Goal: Information Seeking & Learning: Learn about a topic

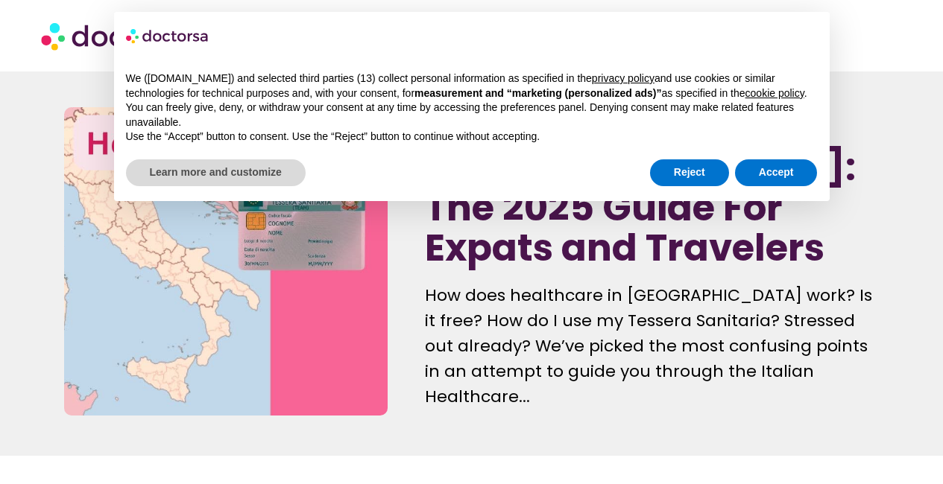
scroll to position [301, 0]
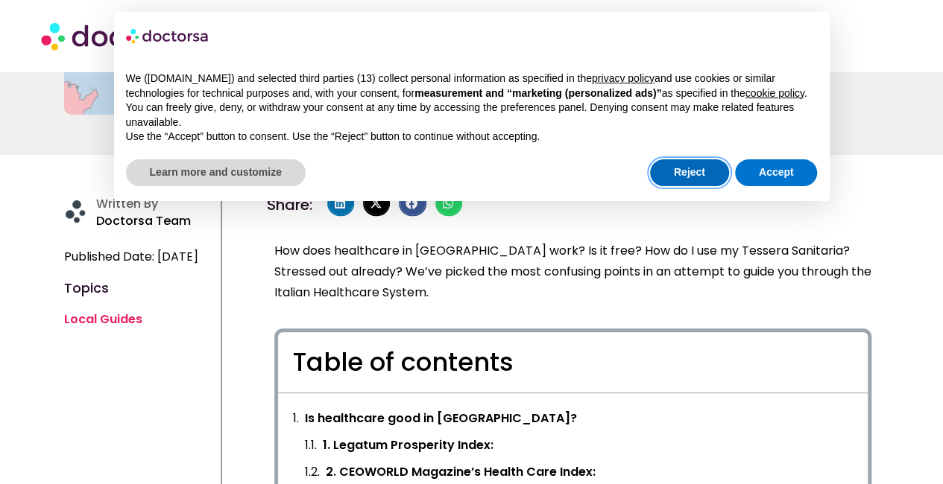
click at [719, 178] on button "Reject" at bounding box center [689, 172] width 79 height 27
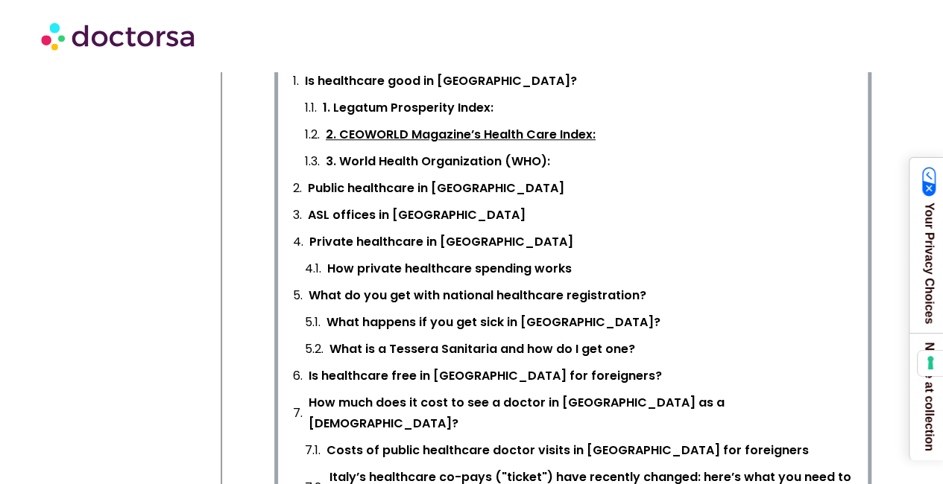
scroll to position [641, 0]
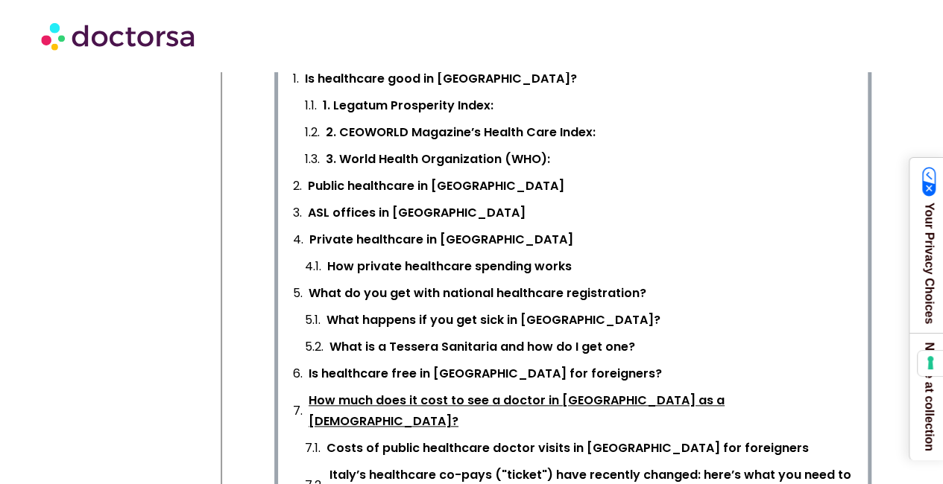
click at [420, 400] on link "How much does it cost to see a doctor in [GEOGRAPHIC_DATA] as a [DEMOGRAPHIC_DA…" at bounding box center [580, 411] width 544 height 42
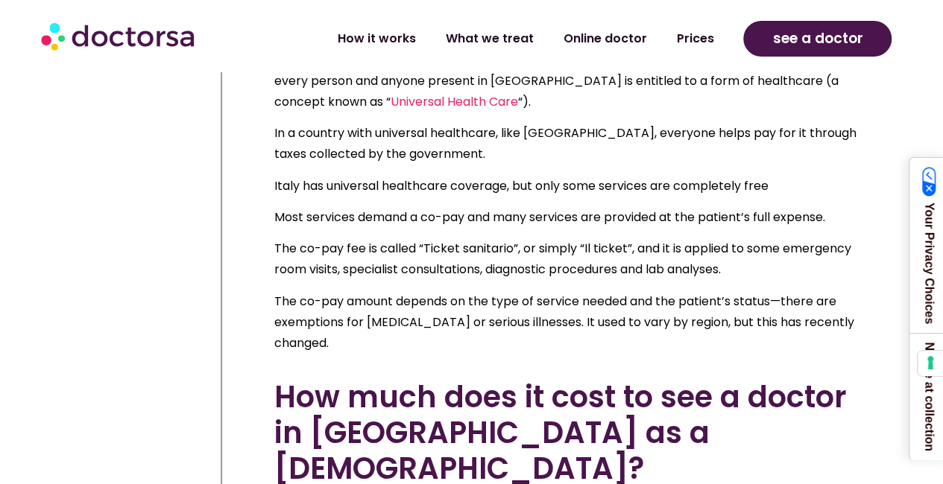
scroll to position [8313, 0]
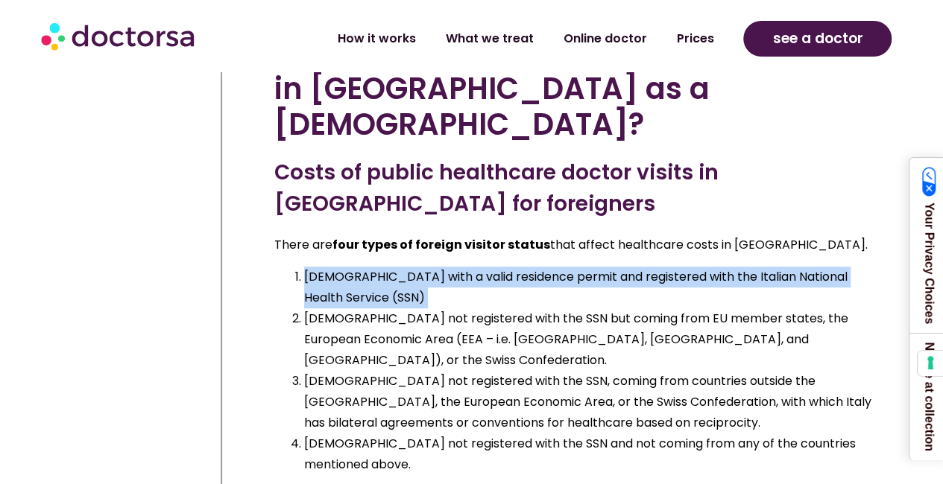
scroll to position [8652, 0]
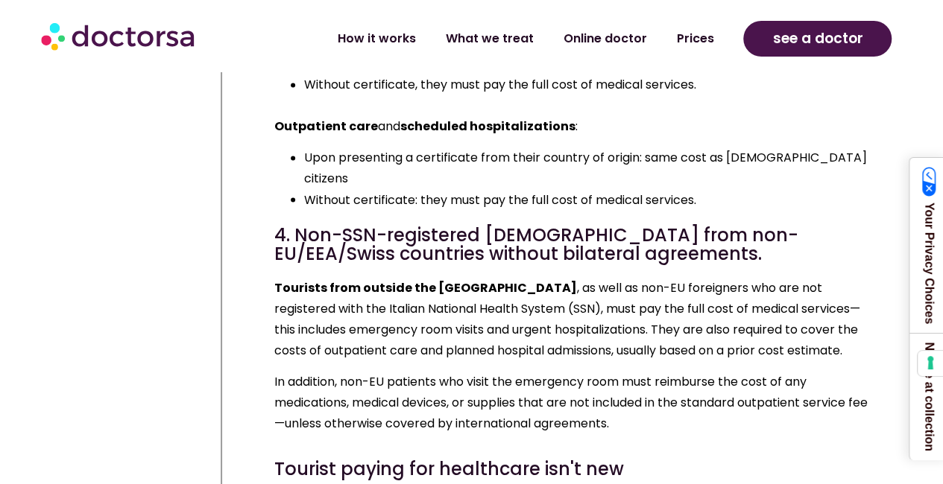
scroll to position [9698, 0]
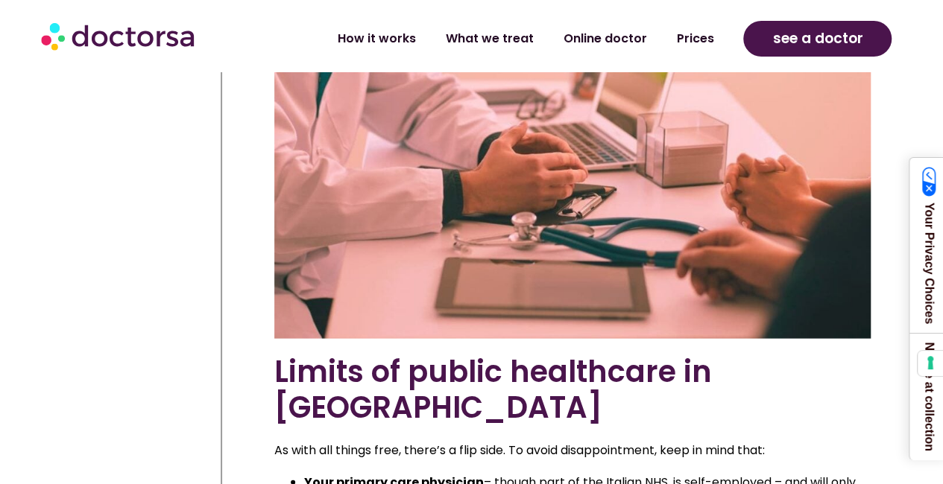
scroll to position [12685, 0]
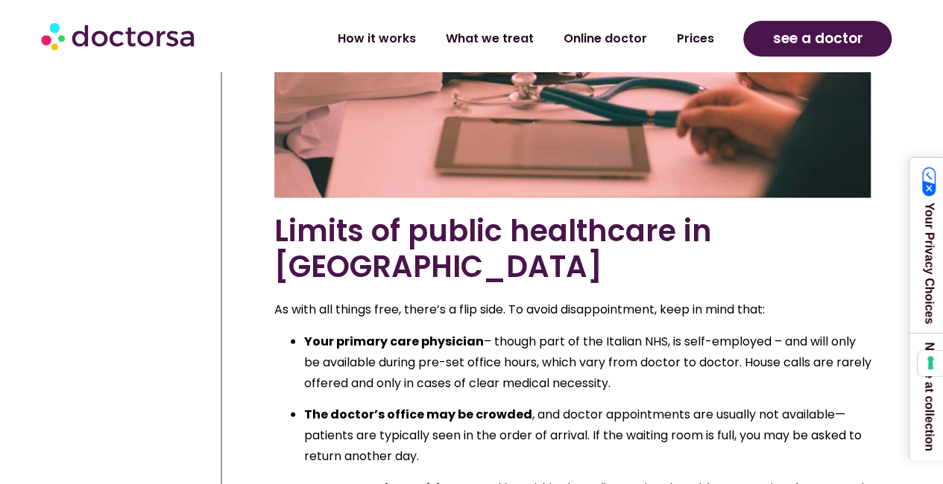
scroll to position [12833, 0]
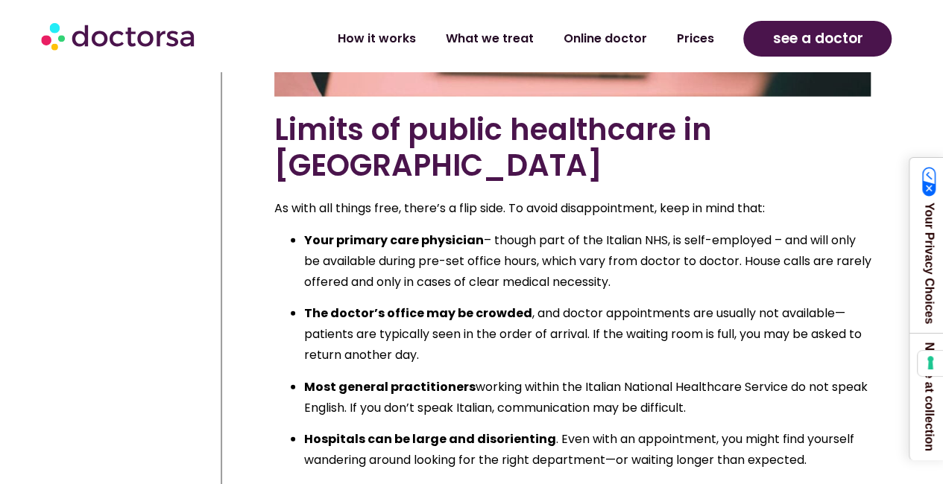
scroll to position [12927, 0]
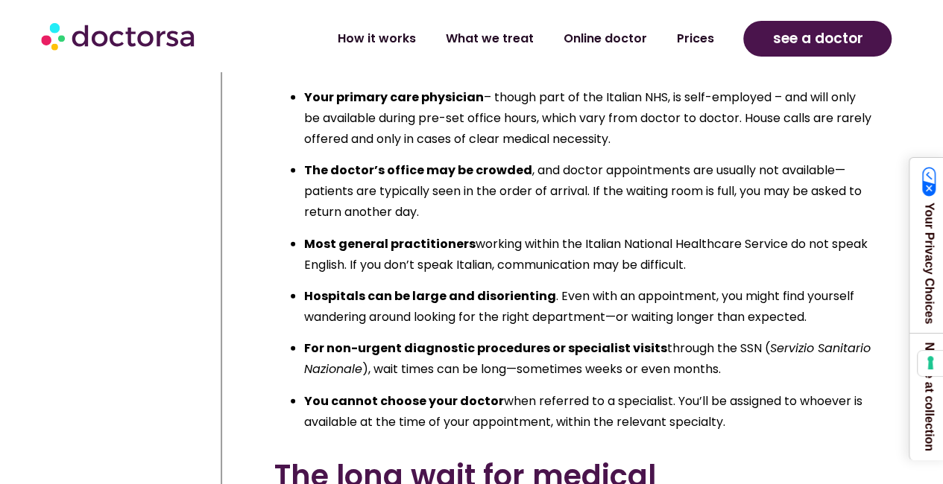
scroll to position [13070, 0]
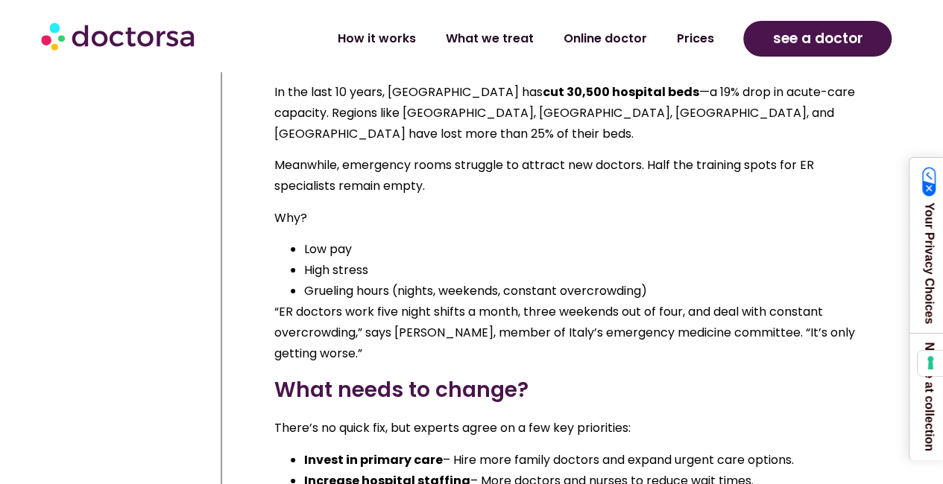
scroll to position [22440, 0]
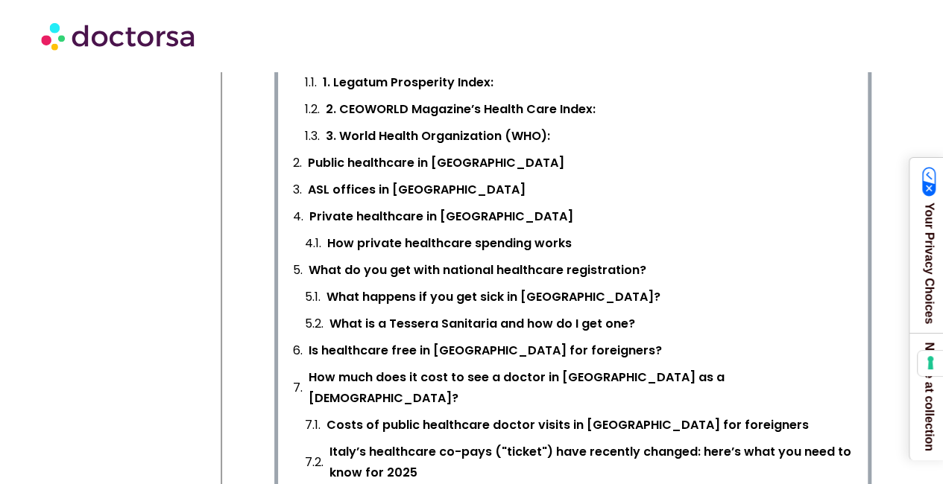
scroll to position [641, 0]
